Goal: Transaction & Acquisition: Purchase product/service

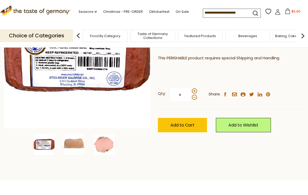
scroll to position [93, 0]
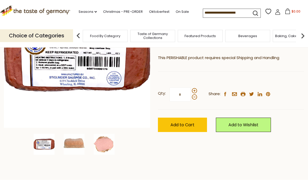
click at [73, 145] on img at bounding box center [74, 144] width 21 height 21
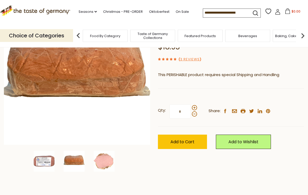
scroll to position [76, 0]
click at [104, 166] on img at bounding box center [104, 161] width 21 height 21
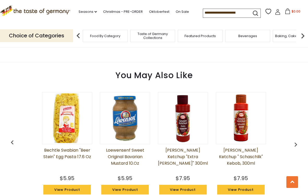
scroll to position [371, 0]
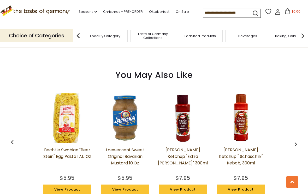
click at [294, 140] on img "button" at bounding box center [296, 144] width 8 height 8
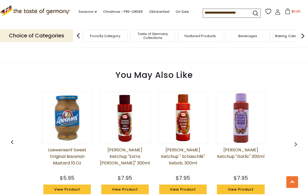
click at [297, 140] on img "button" at bounding box center [296, 144] width 8 height 8
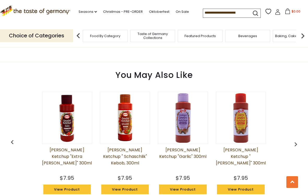
click at [296, 140] on img "button" at bounding box center [296, 144] width 8 height 8
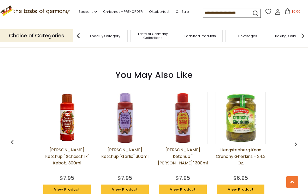
click at [296, 140] on img "button" at bounding box center [296, 144] width 8 height 8
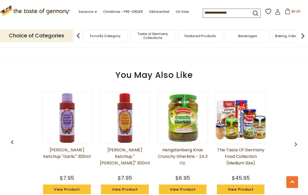
click at [297, 140] on img "button" at bounding box center [296, 144] width 8 height 8
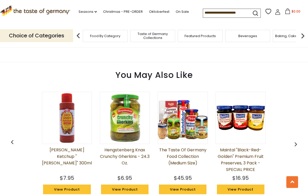
click at [298, 140] on img "button" at bounding box center [296, 144] width 8 height 8
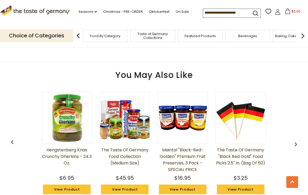
click at [297, 140] on img "button" at bounding box center [296, 144] width 8 height 8
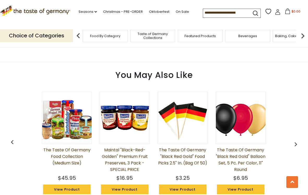
click at [297, 141] on img "button" at bounding box center [296, 144] width 8 height 8
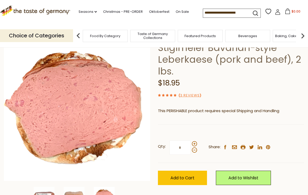
scroll to position [42, 0]
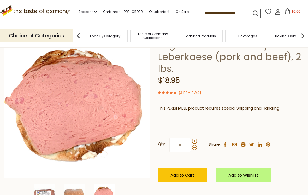
click at [184, 176] on span "Add to Cart" at bounding box center [183, 175] width 24 height 6
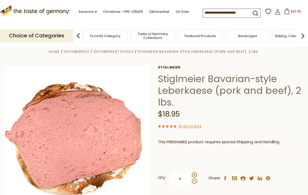
scroll to position [0, 0]
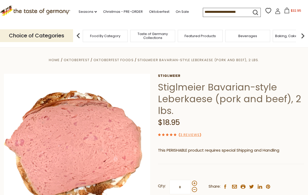
click at [149, 10] on link "Oktoberfest" at bounding box center [159, 12] width 20 height 6
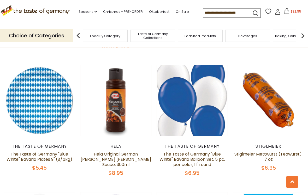
scroll to position [1026, 0]
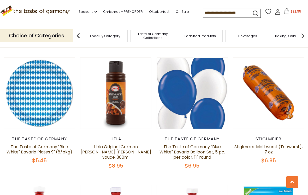
click at [269, 8] on button "Quick View" at bounding box center [268, 2] width 35 height 12
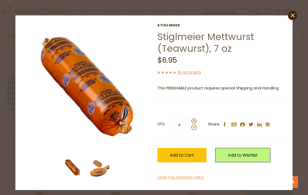
click at [189, 154] on span "Add to Cart" at bounding box center [182, 155] width 24 height 6
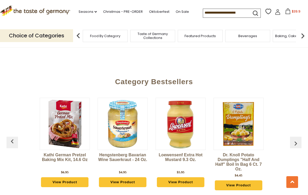
scroll to position [0, 0]
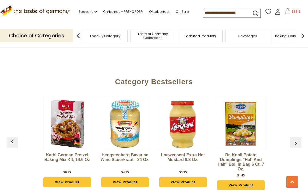
click at [251, 138] on img at bounding box center [241, 124] width 50 height 50
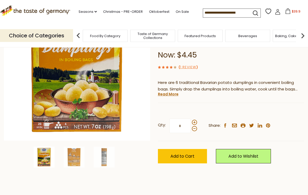
scroll to position [80, 0]
click at [185, 158] on span "Add to Cart" at bounding box center [183, 156] width 24 height 6
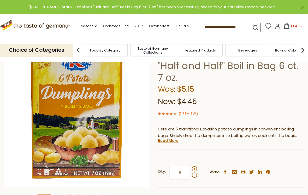
scroll to position [0, 0]
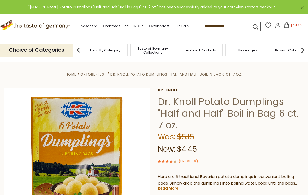
click at [214, 26] on input at bounding box center [225, 25] width 44 height 7
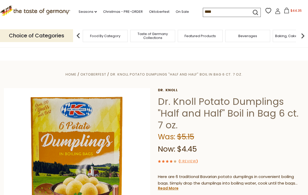
type input "*****"
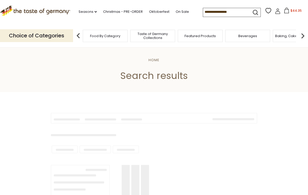
type input "*****"
